Goal: Task Accomplishment & Management: Manage account settings

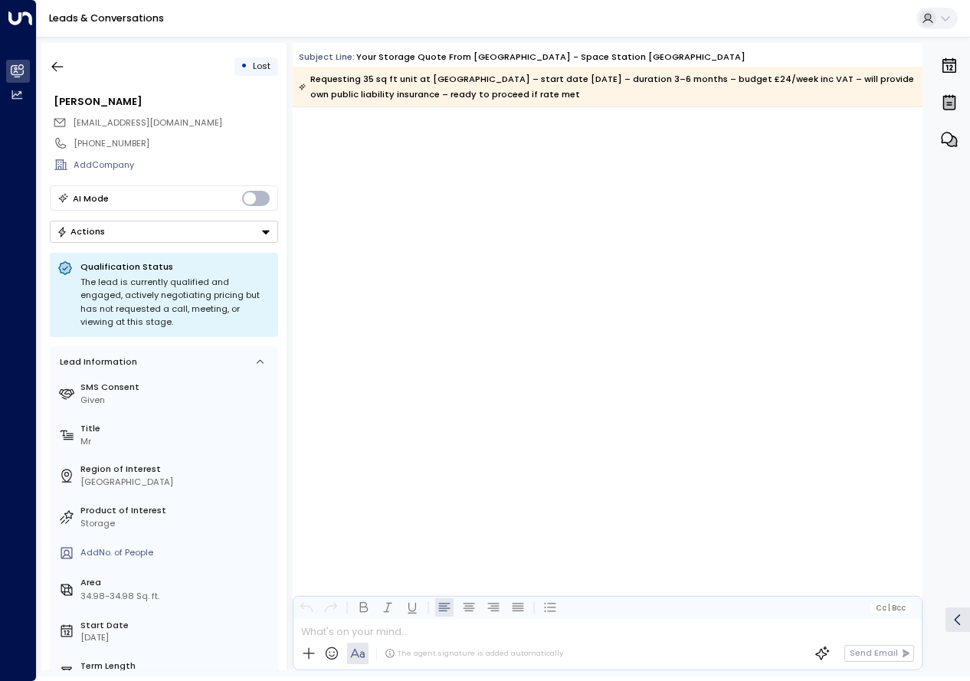
scroll to position [1574, 0]
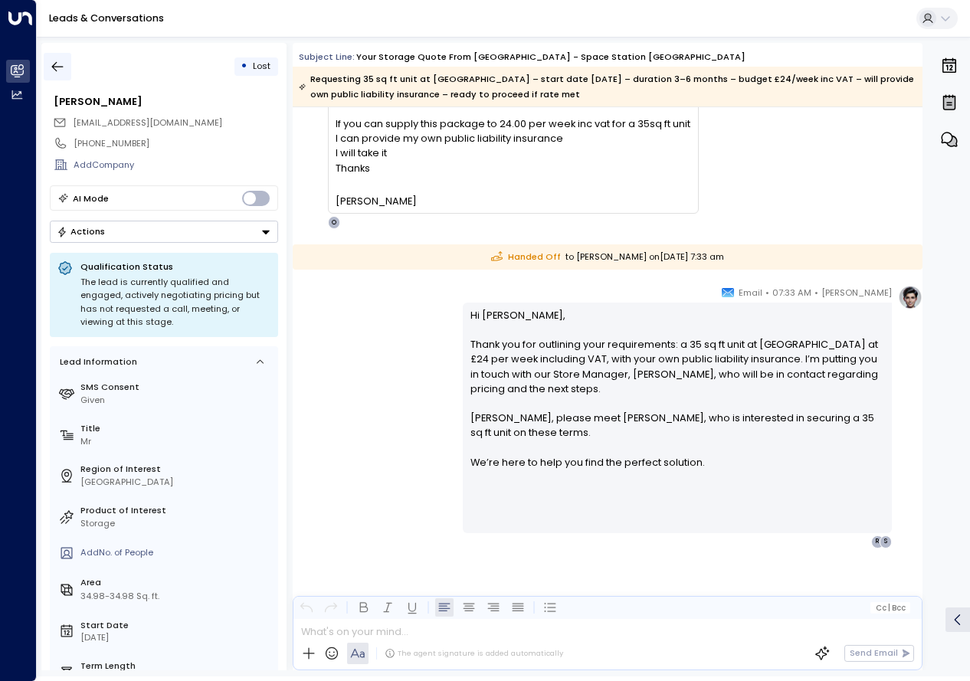
click at [70, 67] on button "button" at bounding box center [58, 67] width 28 height 28
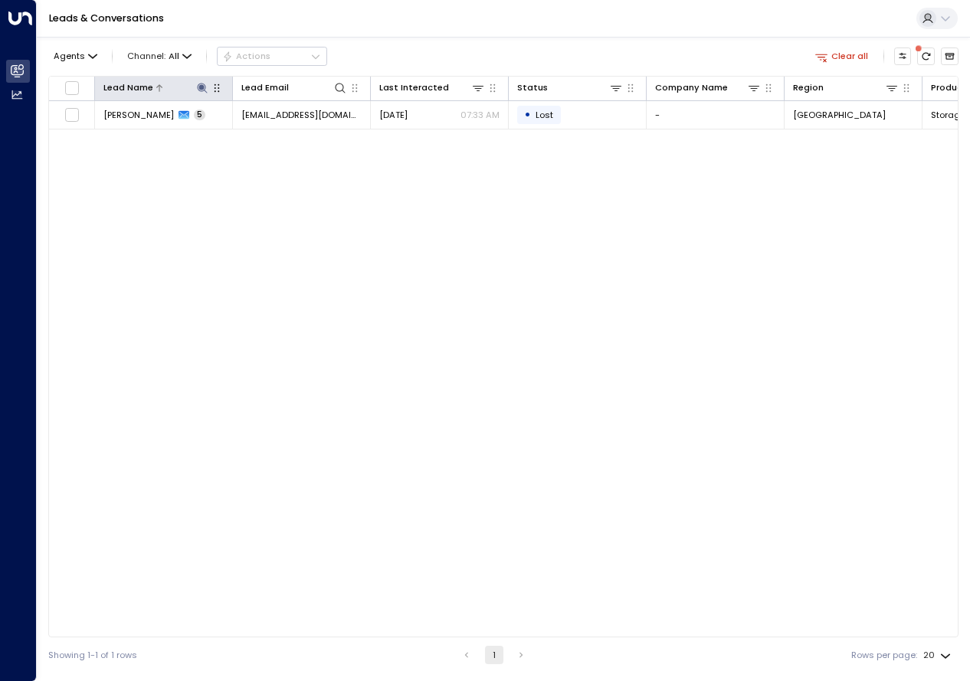
click at [201, 93] on icon at bounding box center [202, 88] width 12 height 12
type input "*****"
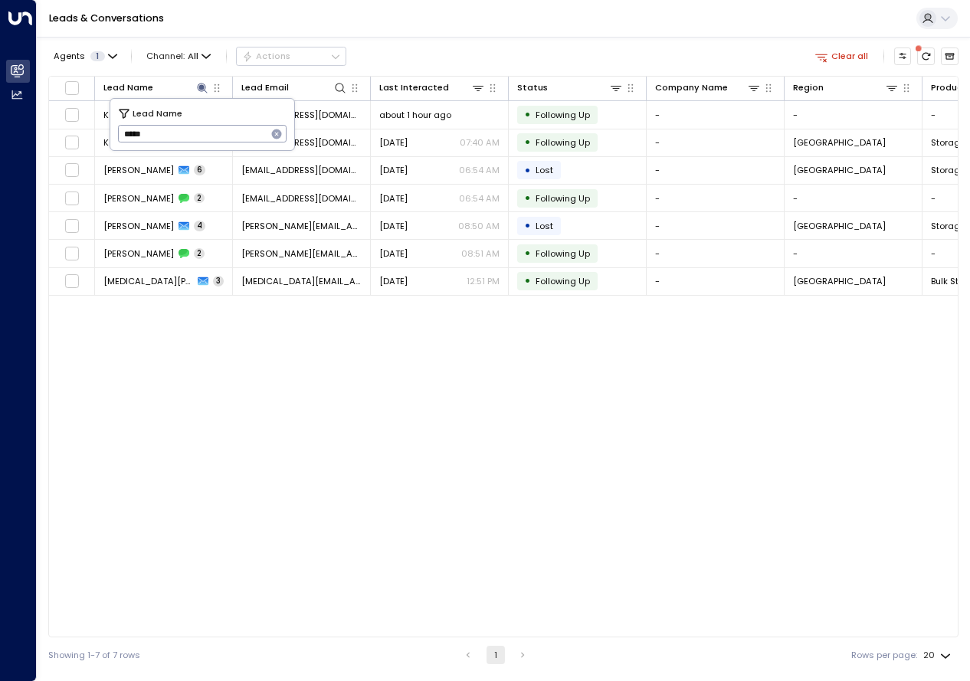
click at [327, 388] on div "Lead Name Lead Email Last Interacted Status Company Name Region Product # of pe…" at bounding box center [503, 357] width 910 height 562
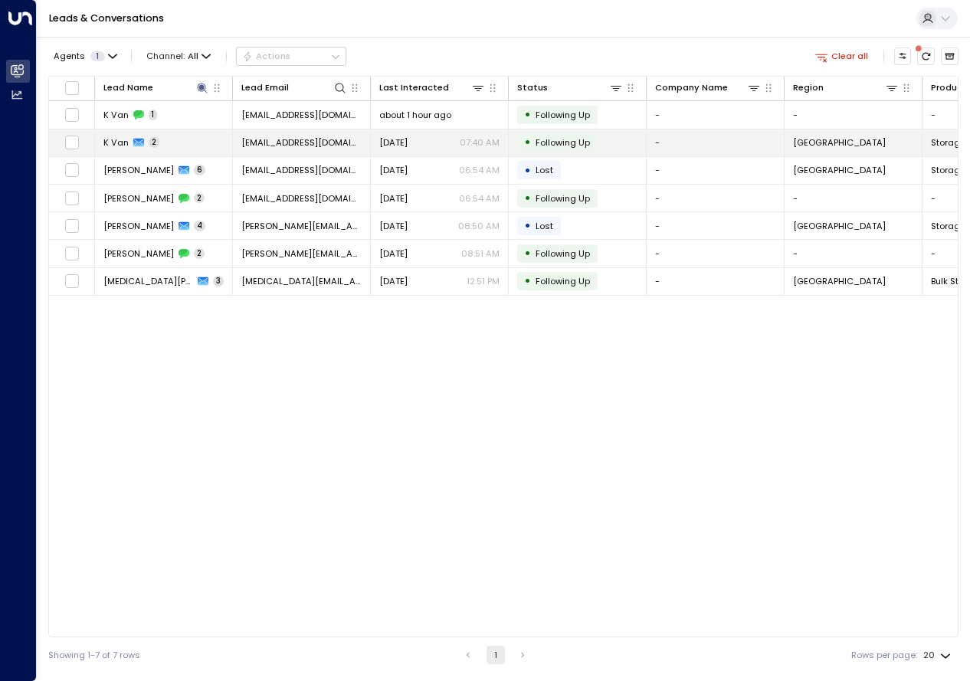
click at [129, 130] on td "K Van 2" at bounding box center [164, 142] width 138 height 27
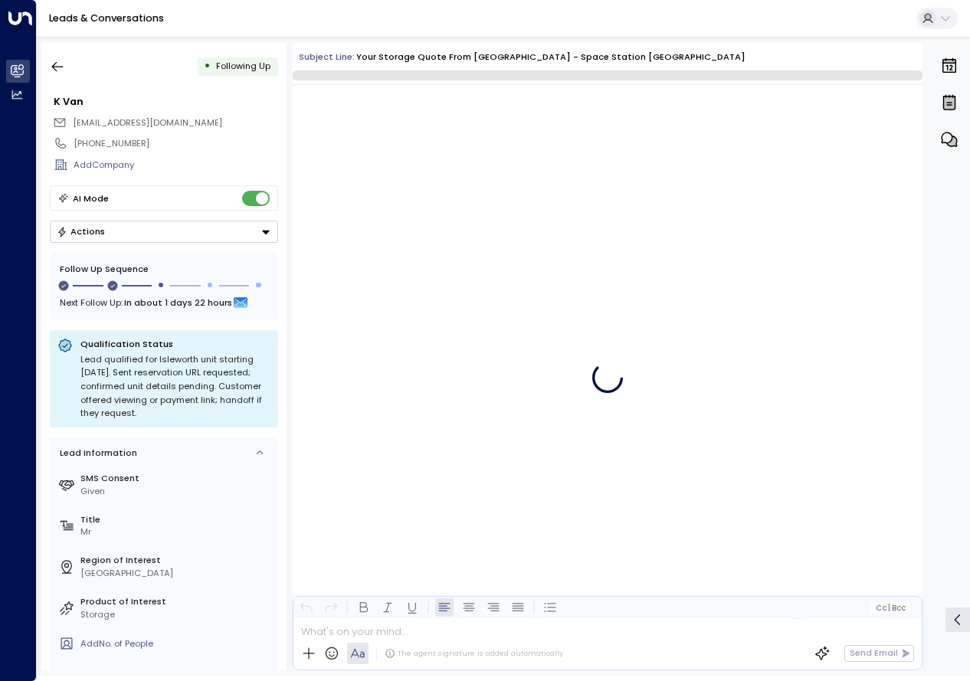
scroll to position [1085, 0]
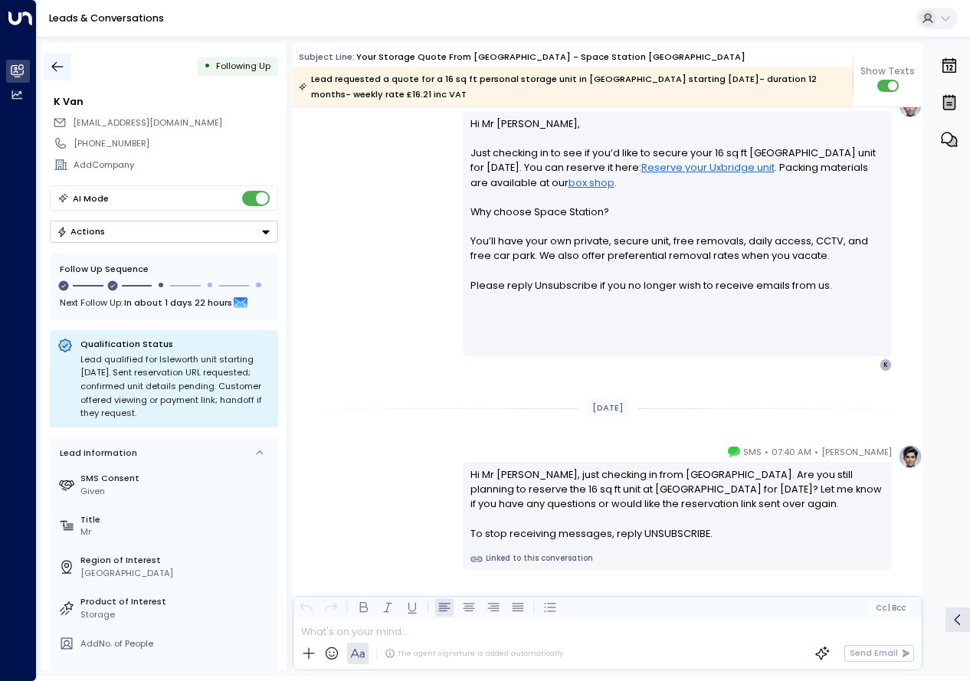
click at [59, 67] on icon "button" at bounding box center [57, 66] width 15 height 15
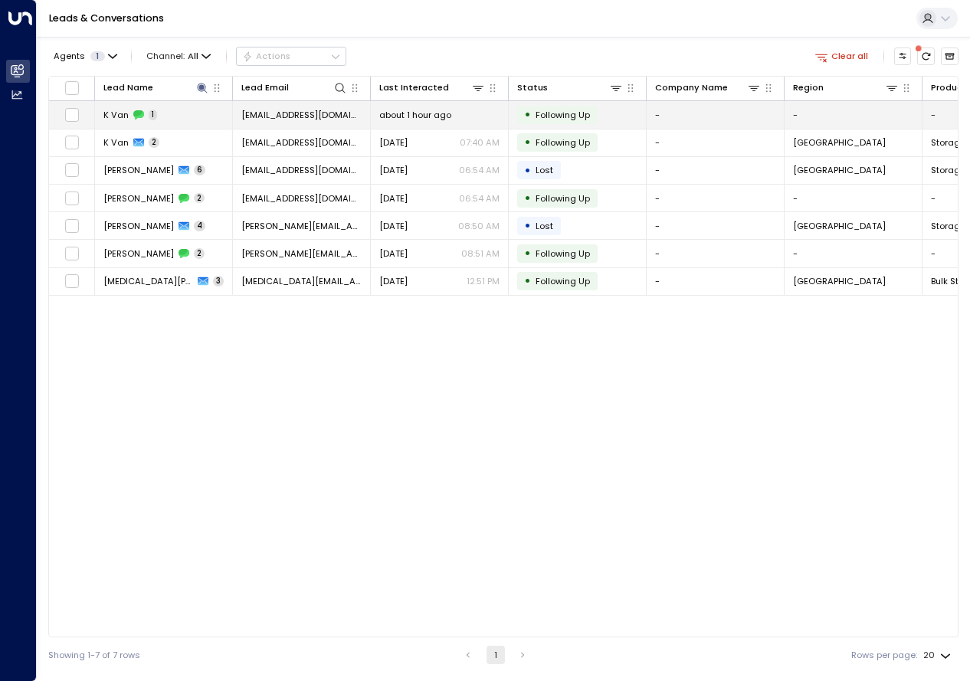
click at [149, 116] on span "1" at bounding box center [153, 115] width 8 height 11
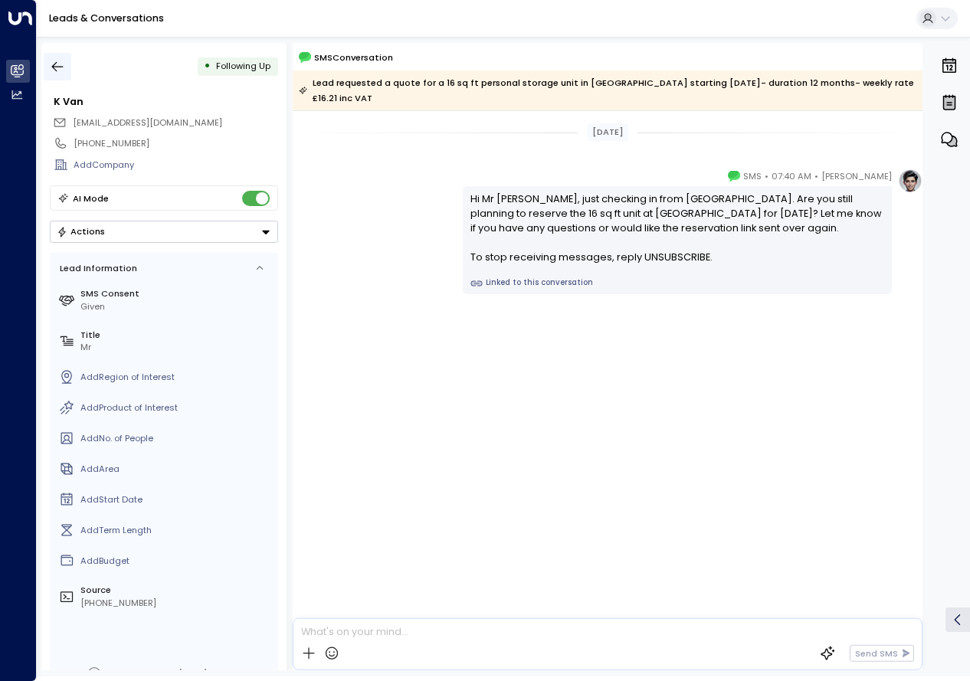
click at [58, 61] on icon "button" at bounding box center [57, 66] width 15 height 15
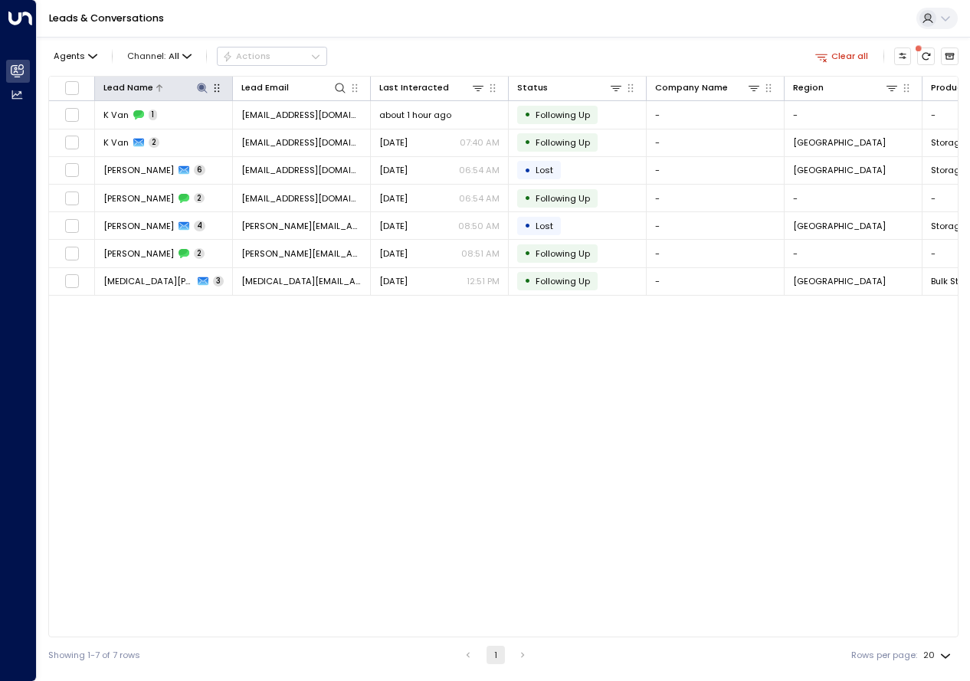
click at [205, 82] on icon at bounding box center [202, 88] width 12 height 12
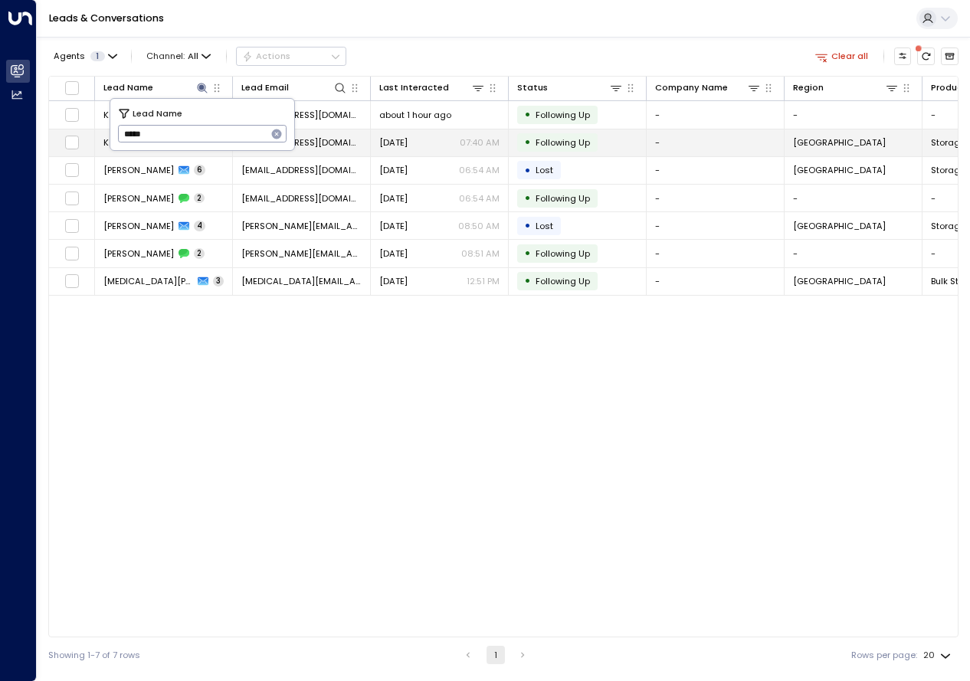
drag, startPoint x: 184, startPoint y: 131, endPoint x: 104, endPoint y: 129, distance: 79.7
click at [104, 129] on body "Overview Leads & Conversations Leads & Conversations Analytics Analytics Leads …" at bounding box center [485, 336] width 970 height 673
type input "*"
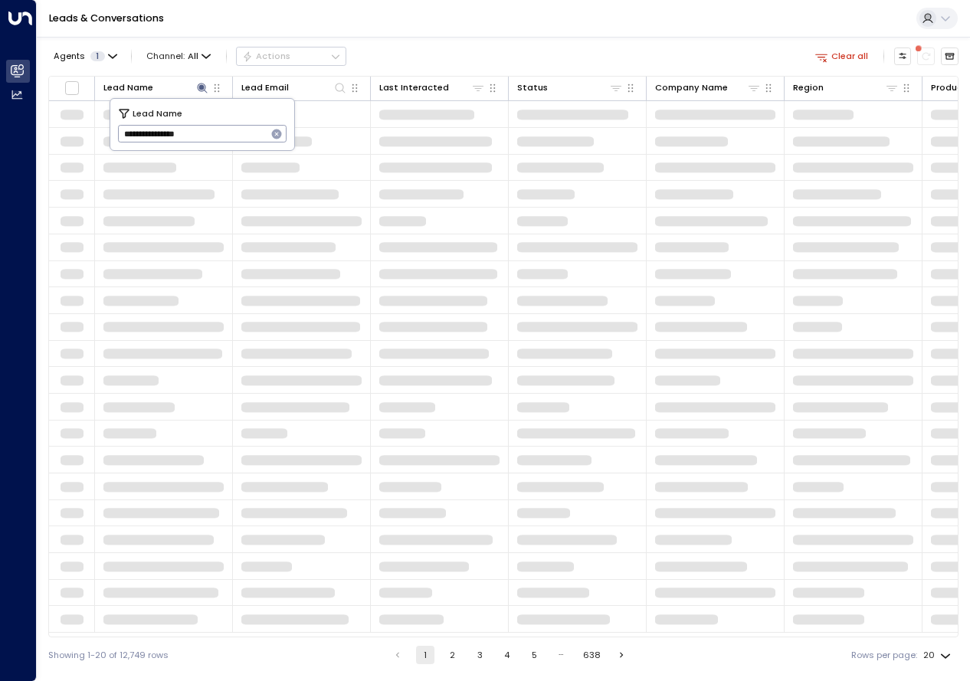
type input "**********"
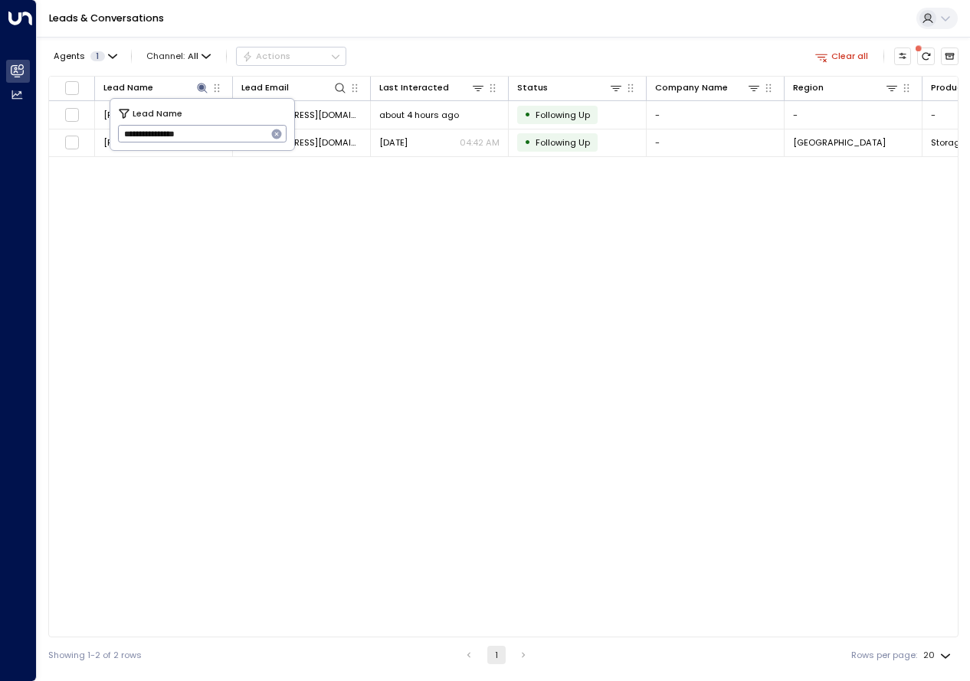
click at [350, 256] on div "Lead Name Lead Email Last Interacted Status Company Name Region Product # of pe…" at bounding box center [503, 357] width 910 height 562
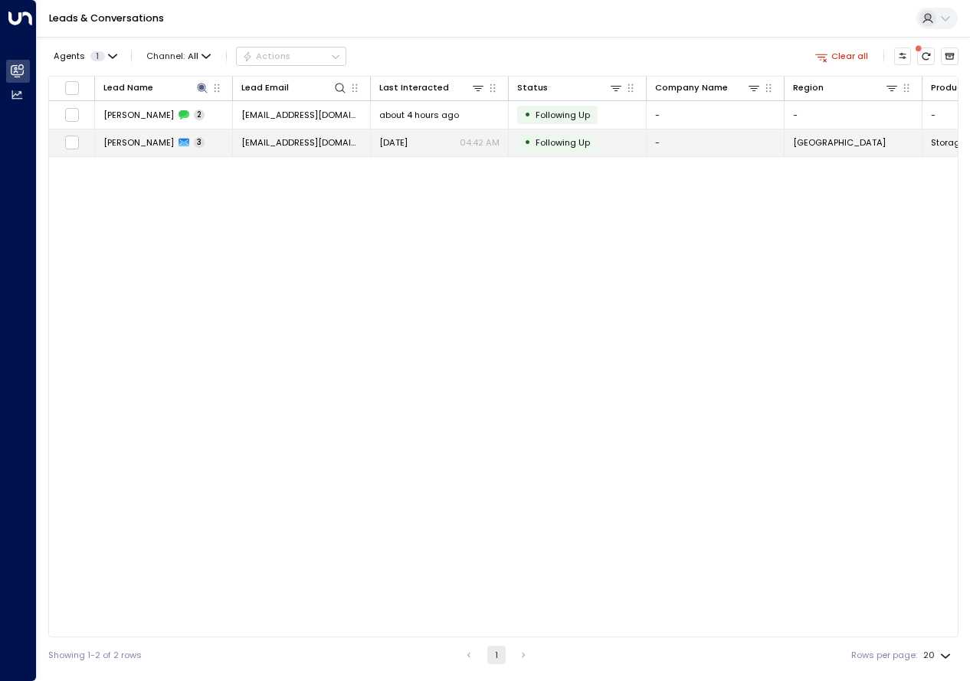
click at [174, 142] on span "[PERSON_NAME]" at bounding box center [138, 142] width 70 height 12
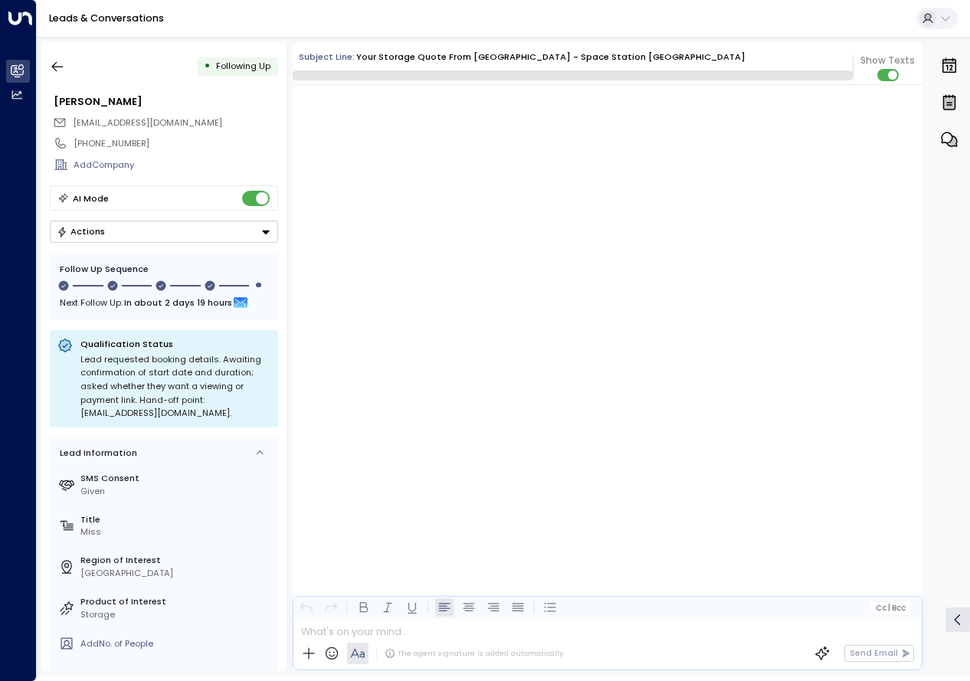
scroll to position [1547, 0]
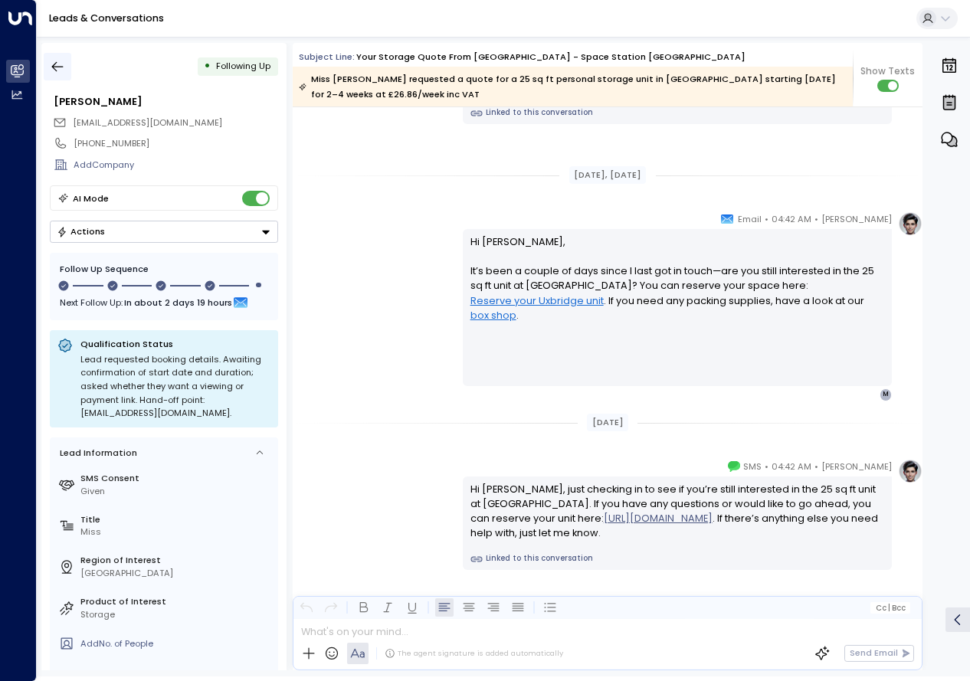
click at [54, 64] on icon "button" at bounding box center [57, 66] width 15 height 15
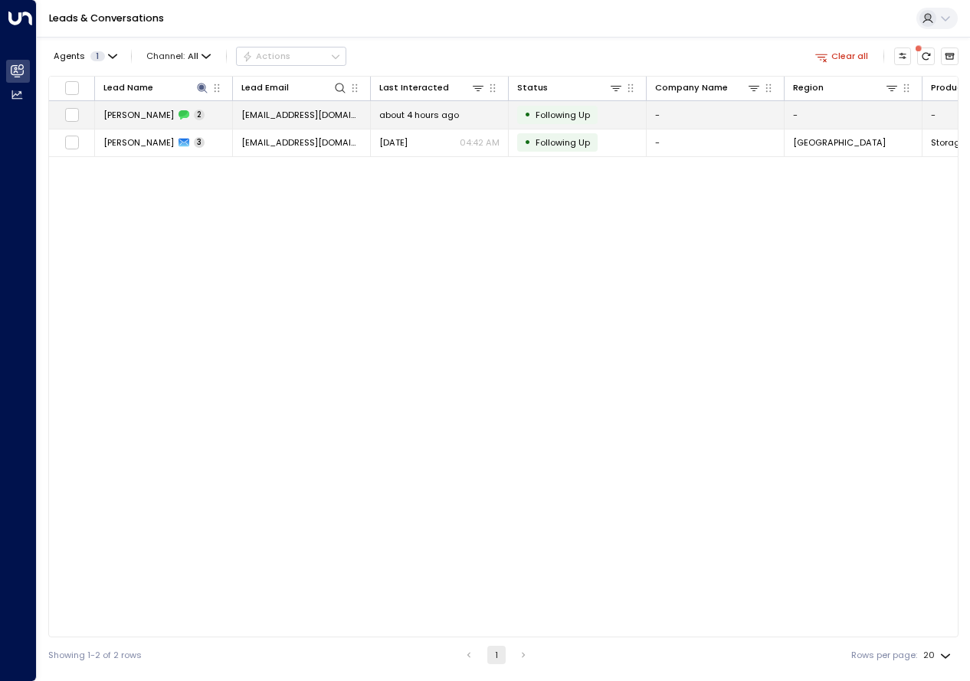
click at [159, 120] on span "[PERSON_NAME]" at bounding box center [138, 115] width 70 height 12
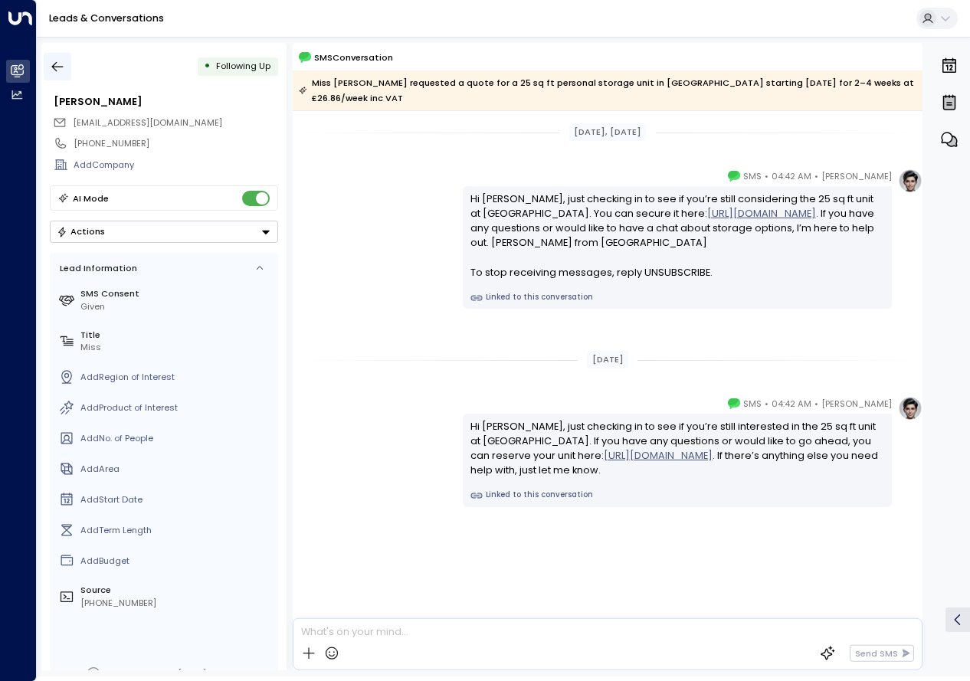
click at [54, 67] on icon "button" at bounding box center [57, 66] width 15 height 15
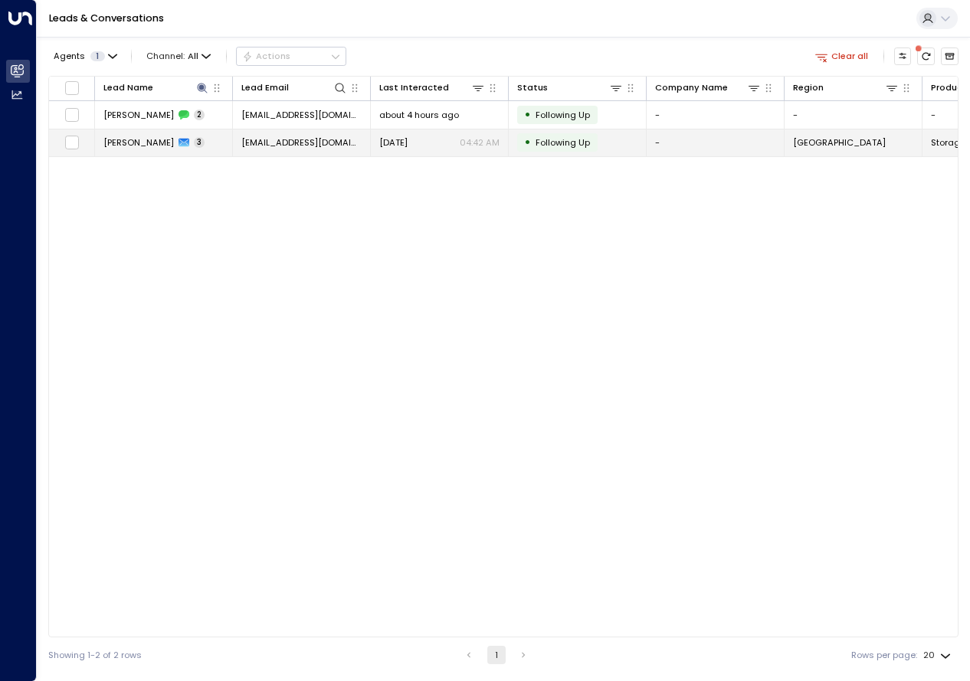
click at [159, 142] on span "[PERSON_NAME]" at bounding box center [138, 142] width 70 height 12
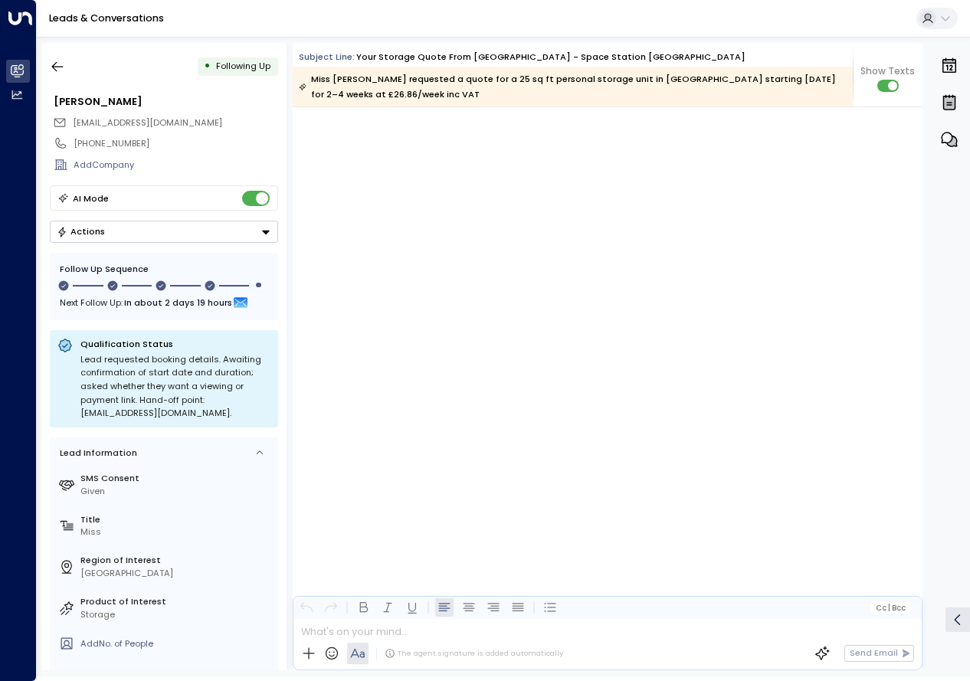
scroll to position [1570, 0]
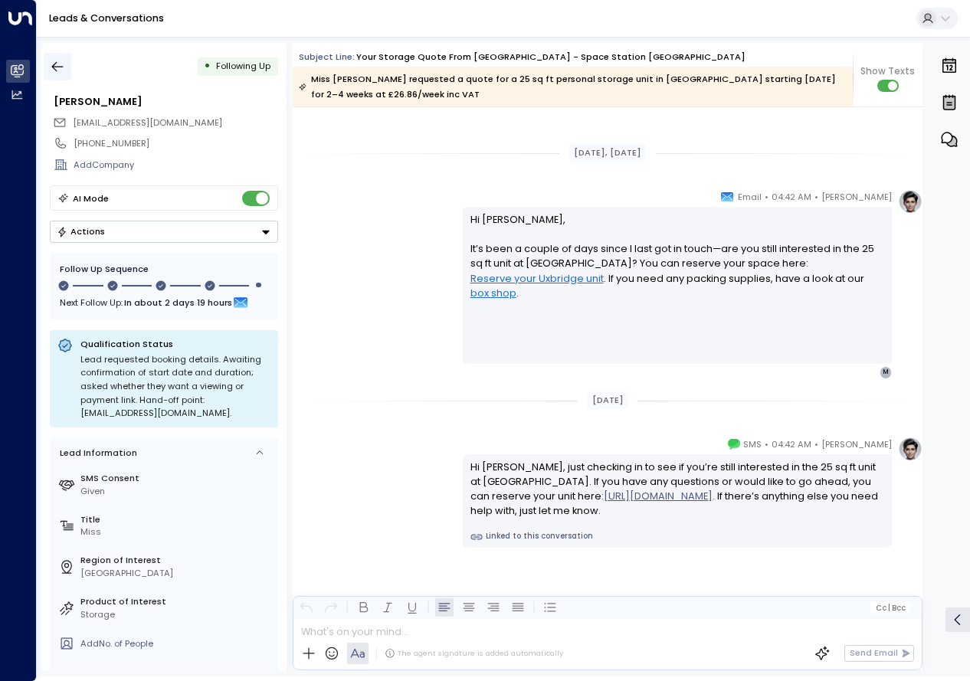
click at [59, 67] on icon "button" at bounding box center [57, 67] width 11 height 10
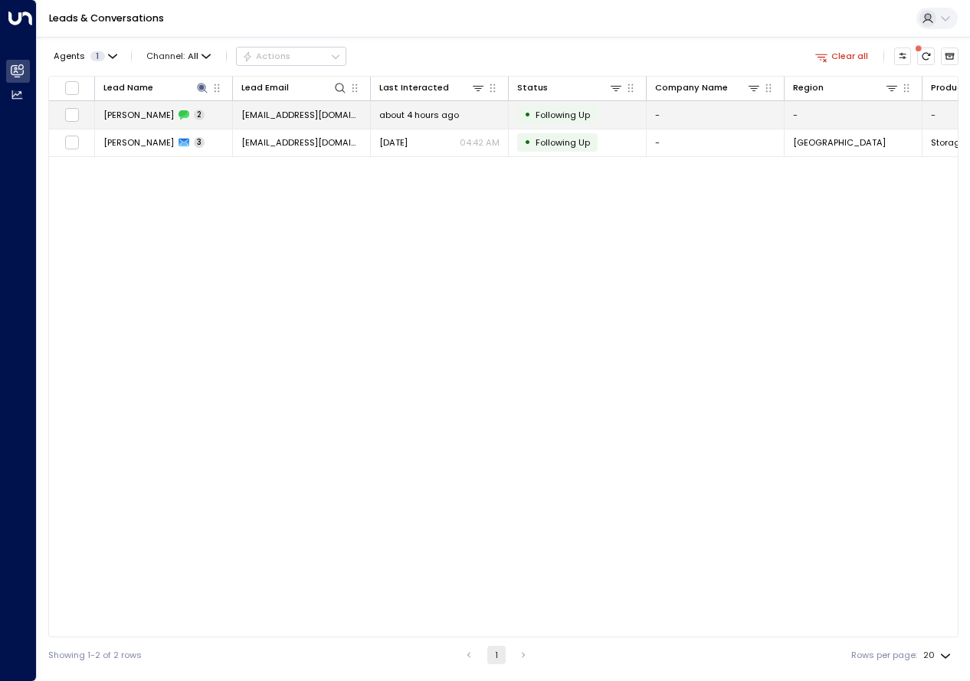
click at [116, 113] on span "[PERSON_NAME]" at bounding box center [138, 115] width 70 height 12
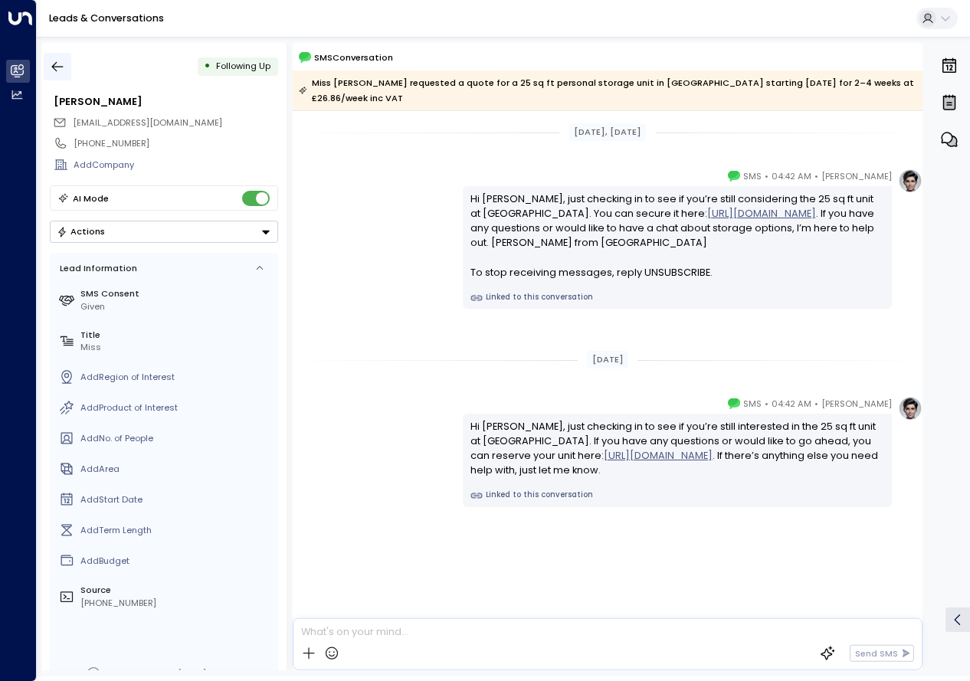
click at [53, 68] on icon "button" at bounding box center [57, 66] width 15 height 15
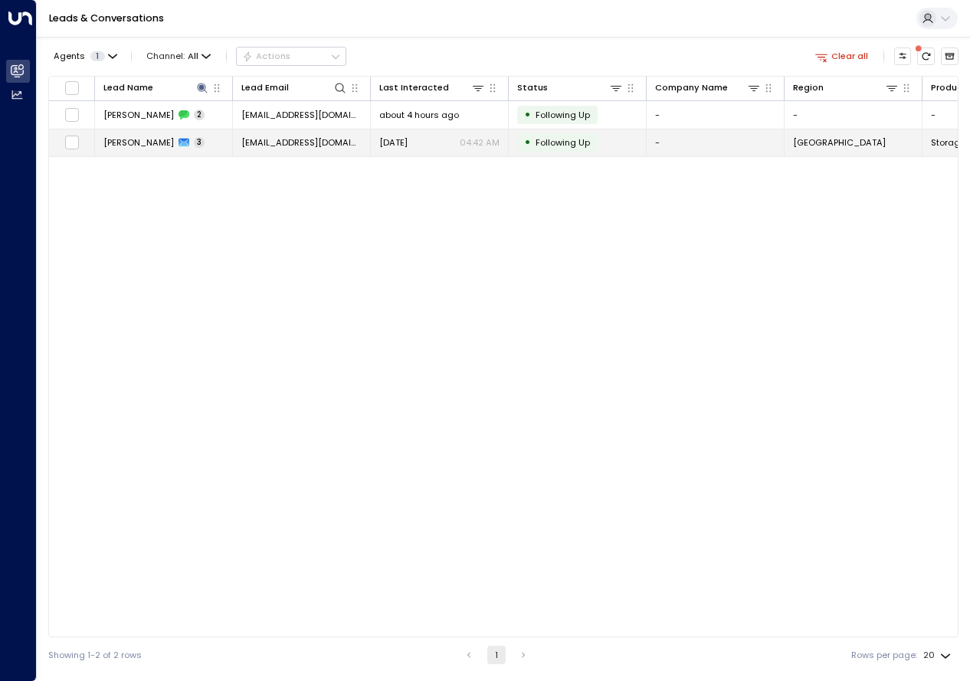
click at [185, 139] on div "[PERSON_NAME] 3" at bounding box center [153, 142] width 101 height 12
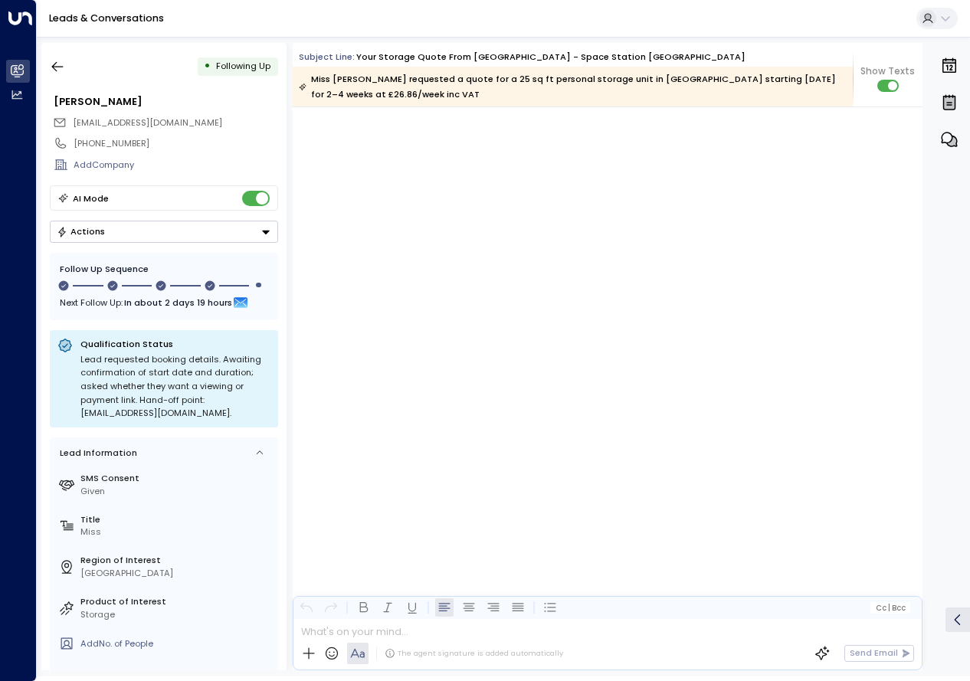
scroll to position [1570, 0]
